Goal: Complete application form

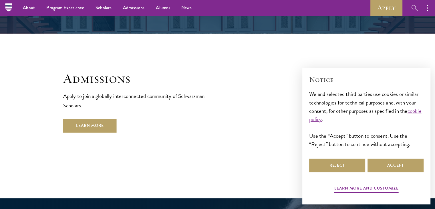
scroll to position [917, 0]
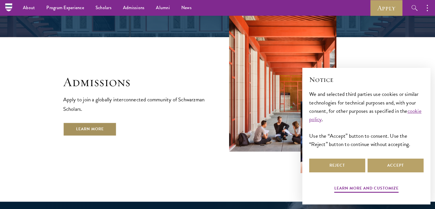
click at [99, 122] on link "Learn More" at bounding box center [89, 129] width 53 height 14
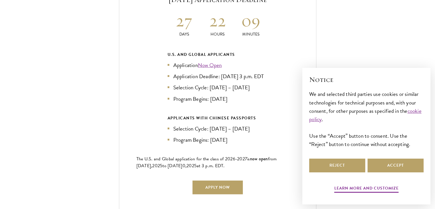
scroll to position [1278, 0]
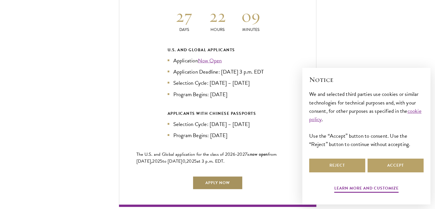
click at [226, 182] on link "Apply Now" at bounding box center [217, 183] width 50 height 14
